Goal: Information Seeking & Learning: Learn about a topic

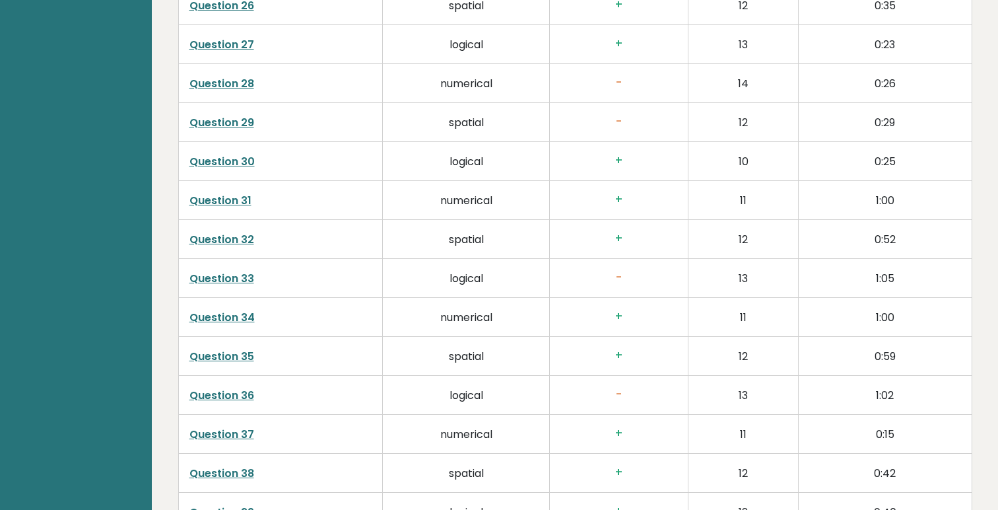
scroll to position [3041, 0]
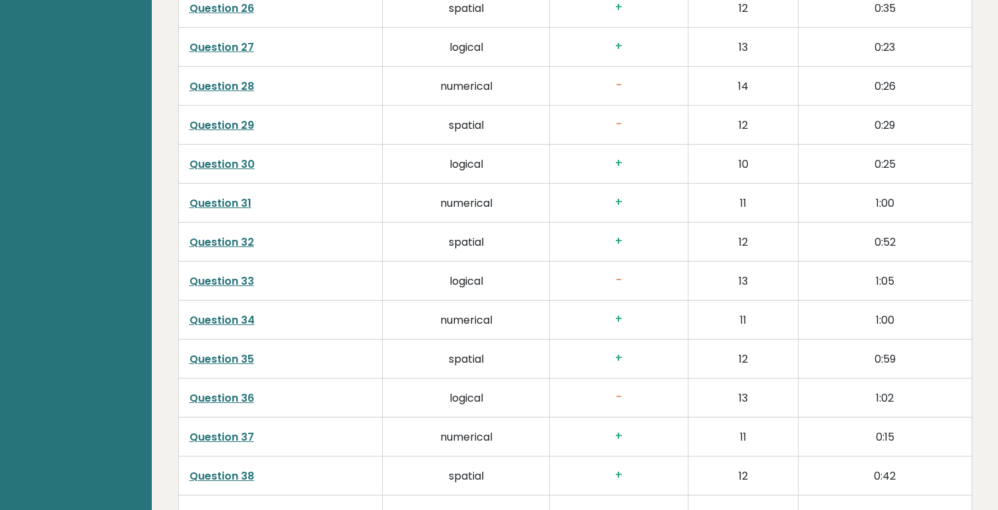
click at [243, 273] on link "Question 33" at bounding box center [221, 280] width 65 height 15
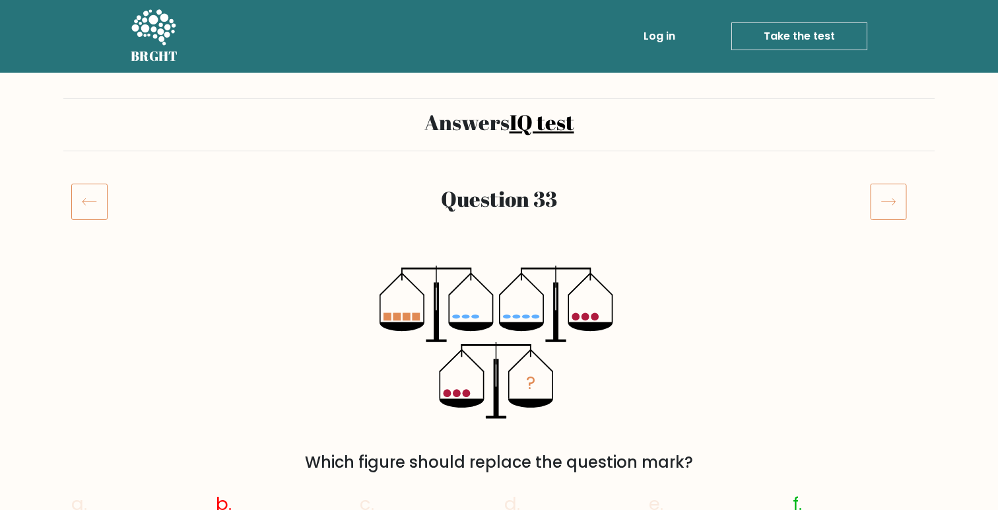
click at [92, 198] on icon at bounding box center [89, 201] width 36 height 37
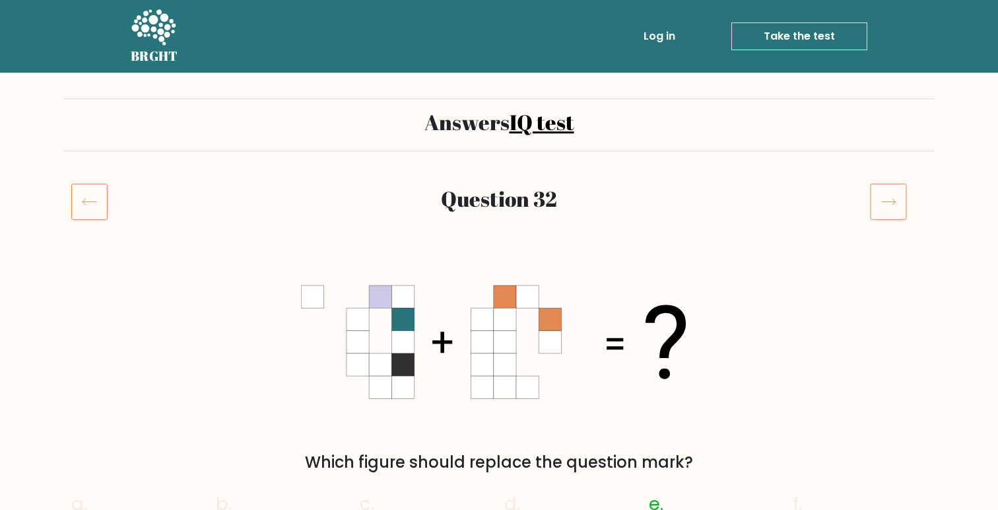
click at [786, 38] on link "Take the test" at bounding box center [800, 36] width 136 height 28
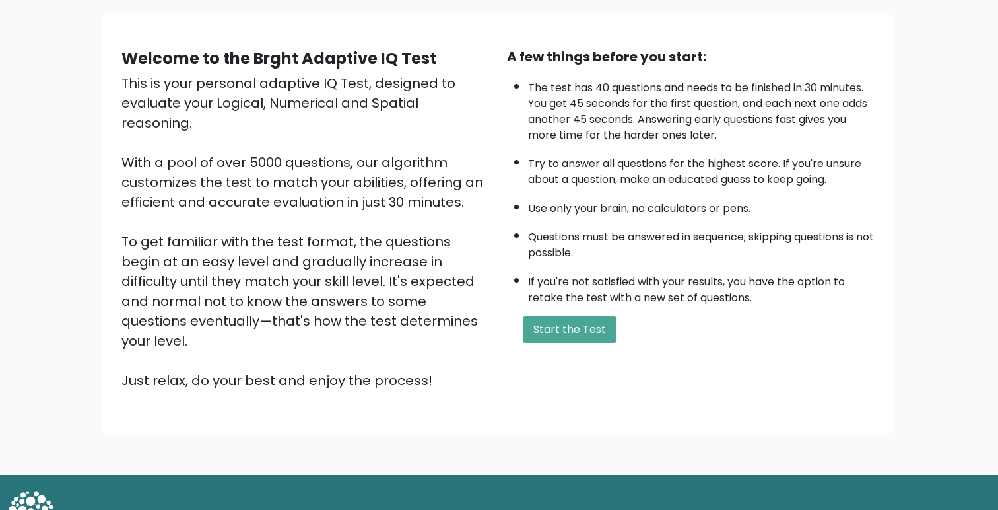
scroll to position [91, 0]
